Goal: Task Accomplishment & Management: Use online tool/utility

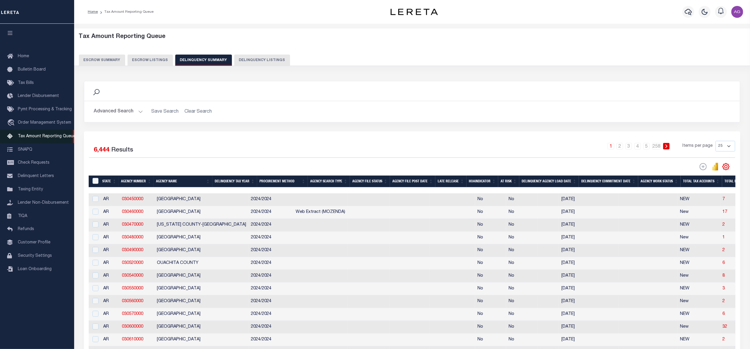
click at [37, 137] on span "Tax Amount Reporting Queue" at bounding box center [47, 136] width 58 height 4
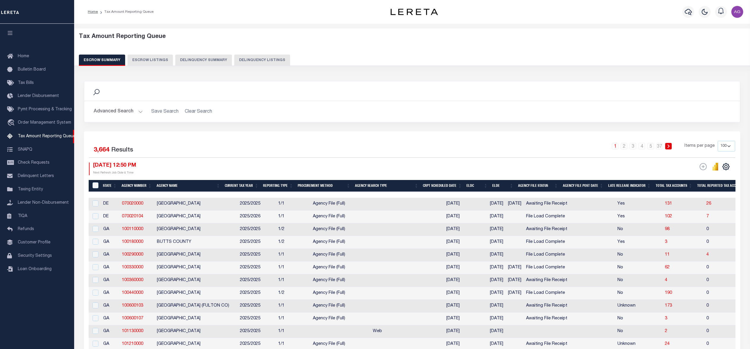
select select "100"
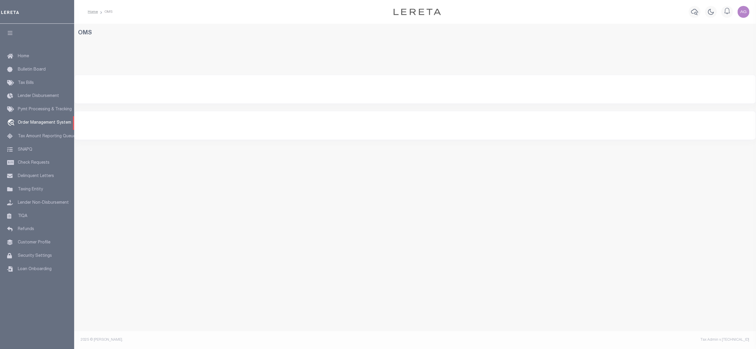
select select "200"
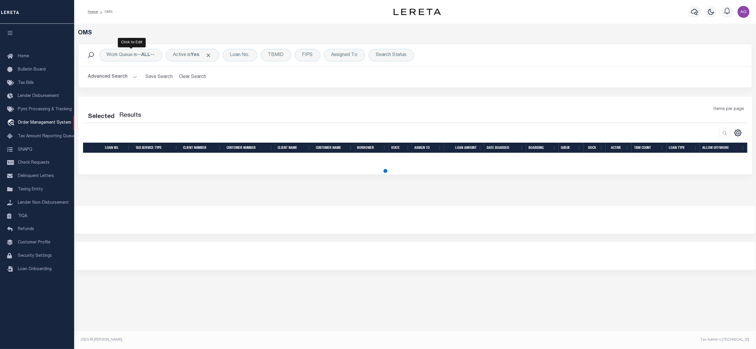
select select "200"
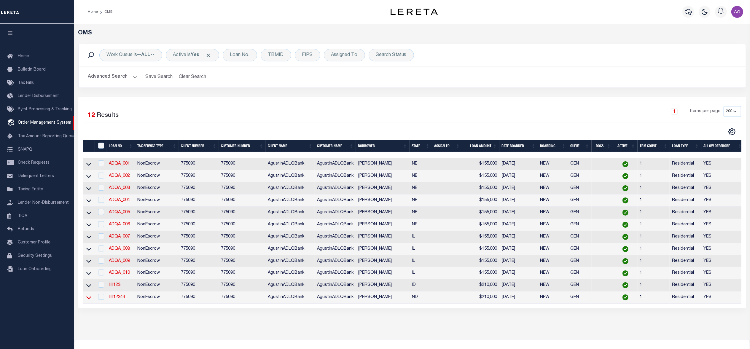
click at [89, 301] on icon at bounding box center [88, 297] width 5 height 6
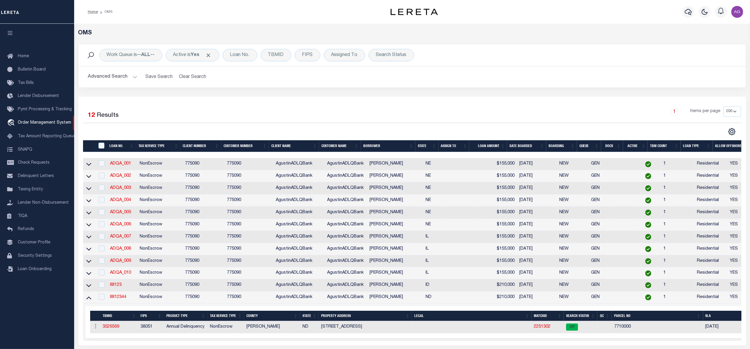
scroll to position [79, 0]
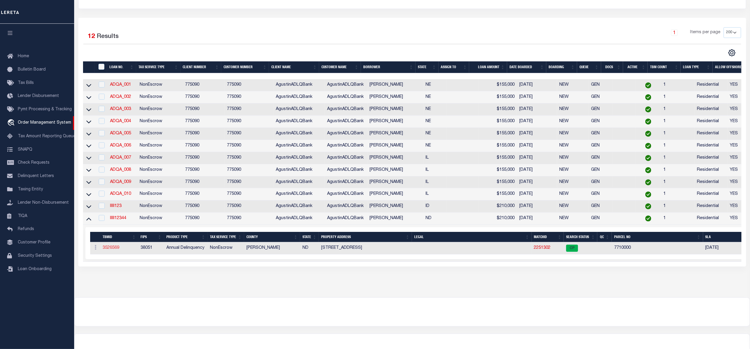
click at [116, 250] on link "3526569" at bounding box center [111, 248] width 17 height 4
type input "lllll12344"
type input "Agustín L Fernández"
select select
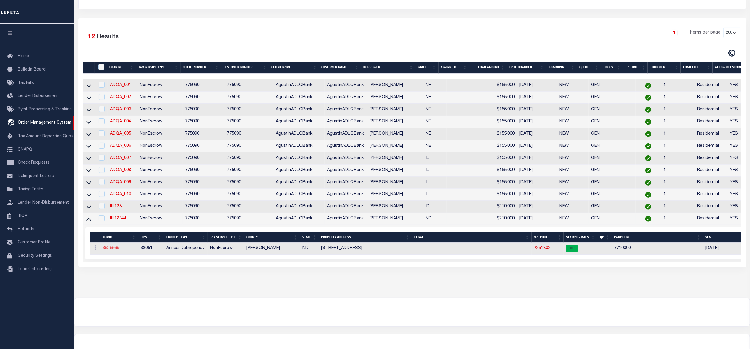
type input "10485 SW 26TH TER"
type input "MIAMI FL 33165-2764"
type input "09/01/2025"
select select "10"
select select "NonEscrow"
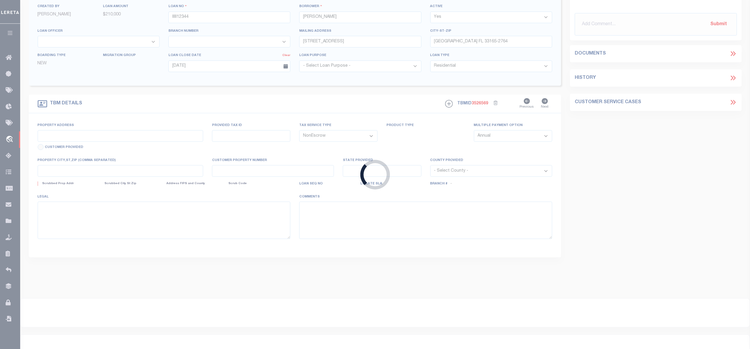
type input "315 2ND AVE SE"
select select
type input "[PERSON_NAME] ND 58413-7342"
type input "ND"
select select
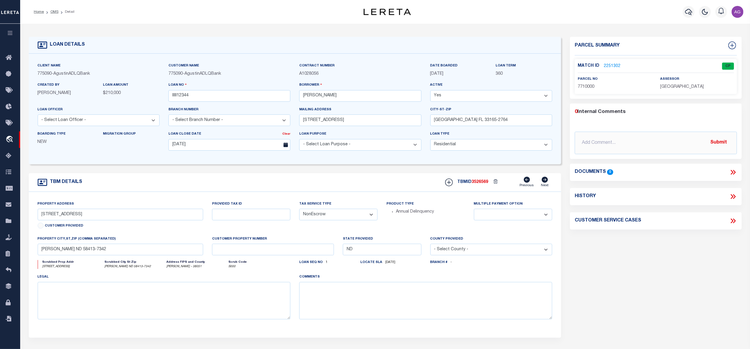
click at [613, 65] on link "2251302" at bounding box center [612, 66] width 17 height 6
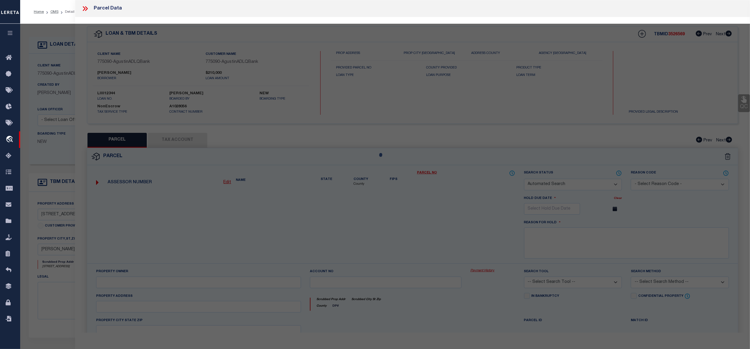
checkbox input "false"
select select "CP"
type input "NOOR,UDDIN CHOWDRYJR & UDDIN CLAIRE E CHOWDRY"
select select "ATL"
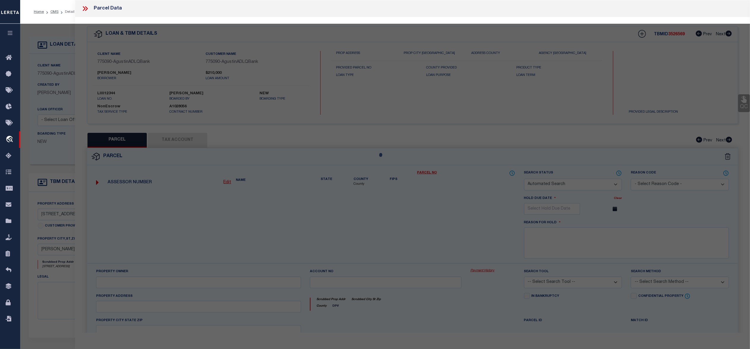
select select "ADD"
type input "315 2ND AVE SE"
checkbox input "false"
type input "ASHLEY, ND 58413"
type textarea "AUD. LOT: 11; 32.5 X90 OF NE1/4SW1/4; 90 X150 OF AUD. LOT12 NW1/4SE1/4 (.27 AC.)"
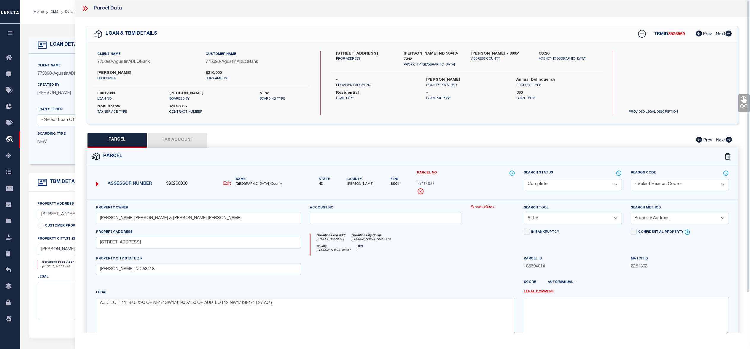
click at [482, 208] on link "Payment History" at bounding box center [492, 207] width 44 height 5
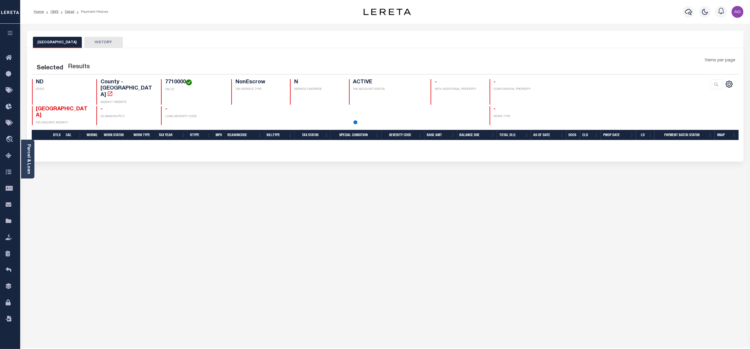
click at [311, 175] on div "MCINTOSH COUNTY HISTORY Selected Results" at bounding box center [385, 198] width 725 height 335
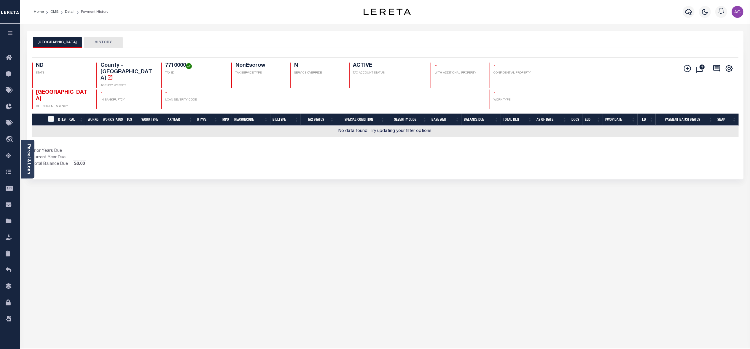
drag, startPoint x: 0, startPoint y: 0, endPoint x: 418, endPoint y: 204, distance: 464.8
click at [418, 204] on div "MCINTOSH COUNTY HISTORY Selected 0 Result" at bounding box center [385, 198] width 725 height 335
